Goal: Information Seeking & Learning: Learn about a topic

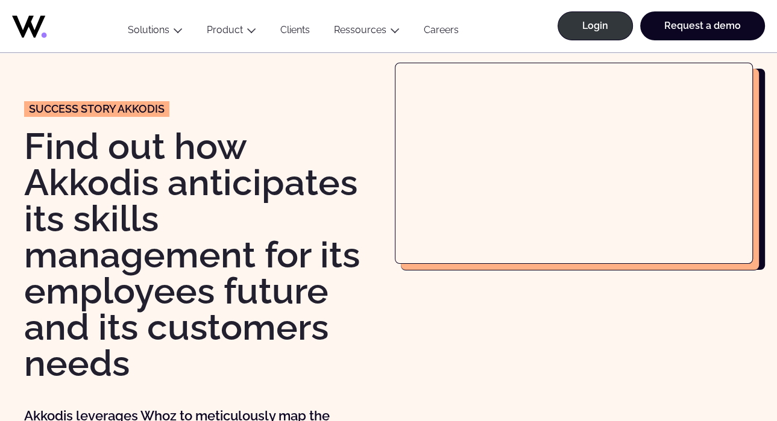
scroll to position [40, 0]
click at [517, 370] on div at bounding box center [574, 273] width 359 height 421
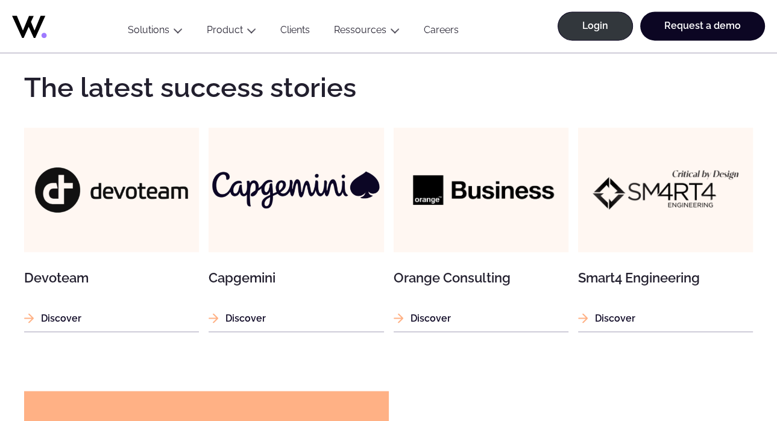
scroll to position [1531, 0]
click at [246, 311] on p "Discover" at bounding box center [296, 318] width 175 height 15
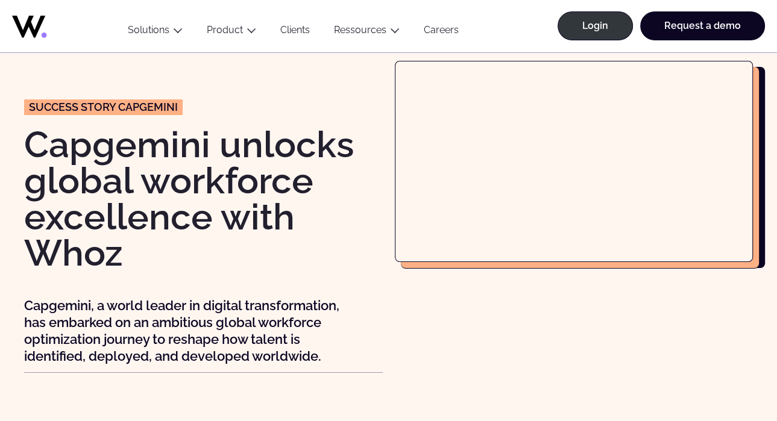
scroll to position [43, 0]
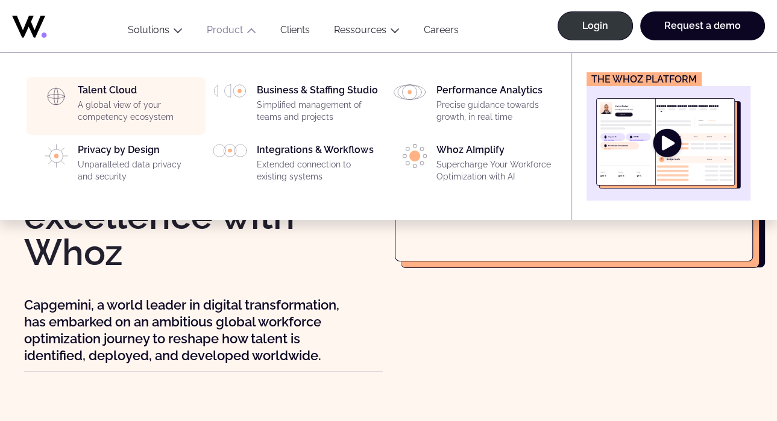
click at [133, 117] on p "A global view of your competency ecosystem" at bounding box center [138, 111] width 121 height 24
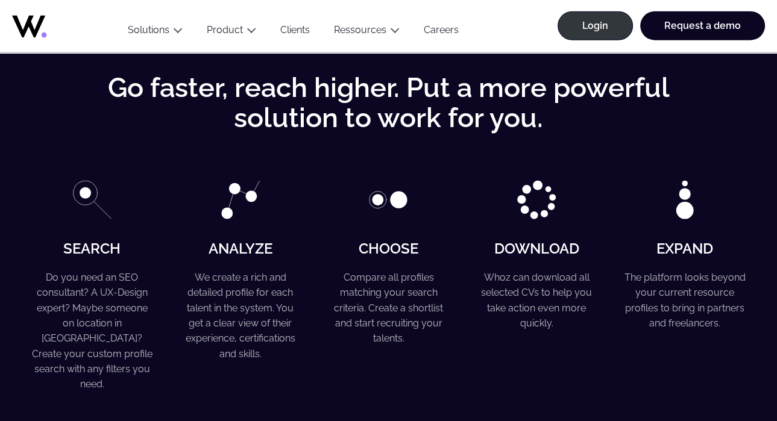
scroll to position [2588, 0]
click at [31, 146] on div "Go faster, reach higher. Put a more powerful solution to work for you. Search D…" at bounding box center [388, 231] width 729 height 319
